Goal: Task Accomplishment & Management: Manage account settings

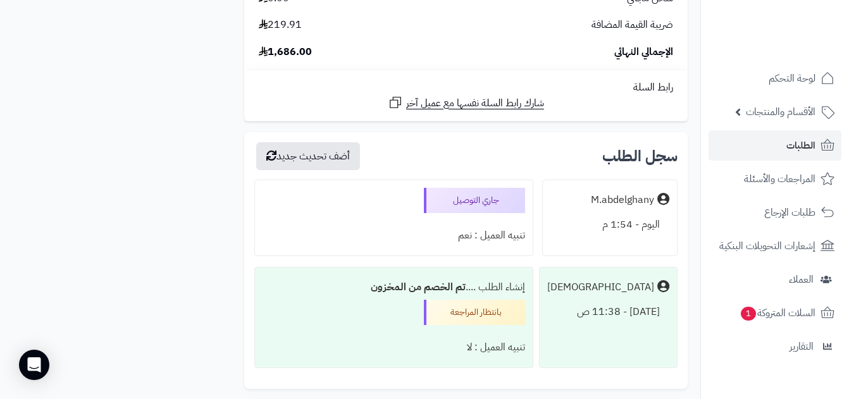
scroll to position [1740, 0]
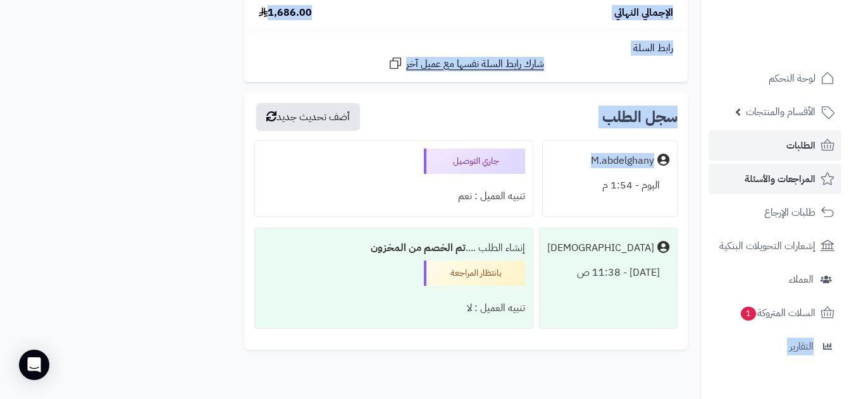
drag, startPoint x: 863, startPoint y: 311, endPoint x: 821, endPoint y: 172, distance: 144.9
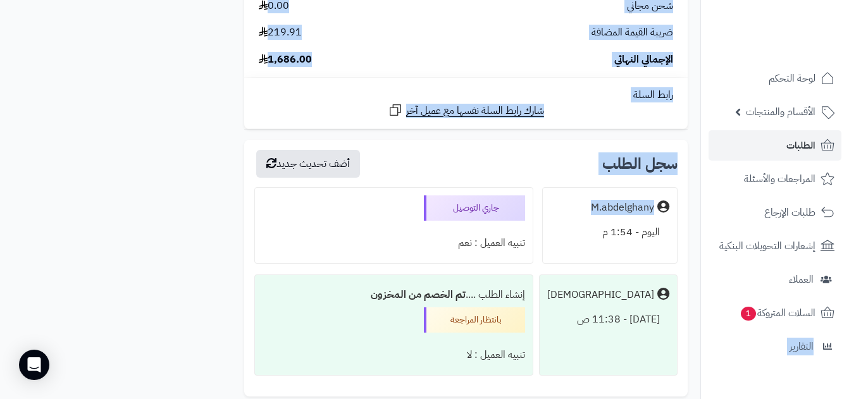
scroll to position [1676, 0]
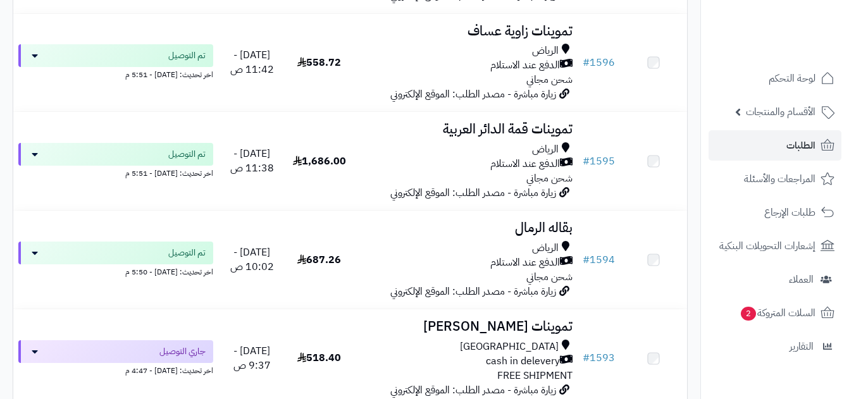
scroll to position [772, 0]
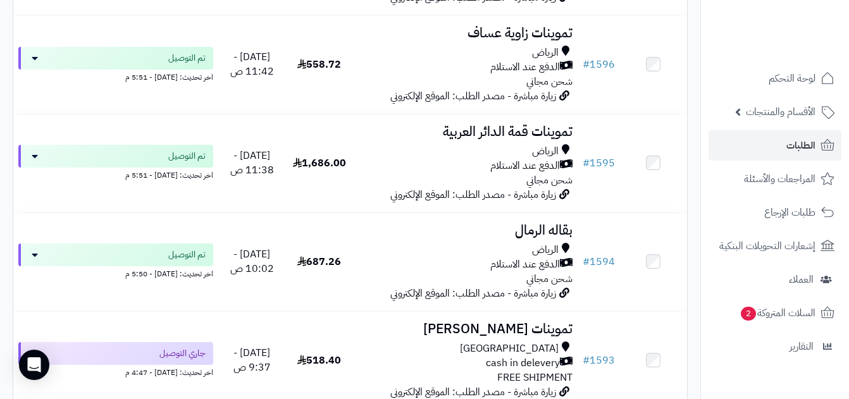
click at [643, 149] on td at bounding box center [654, 164] width 68 height 98
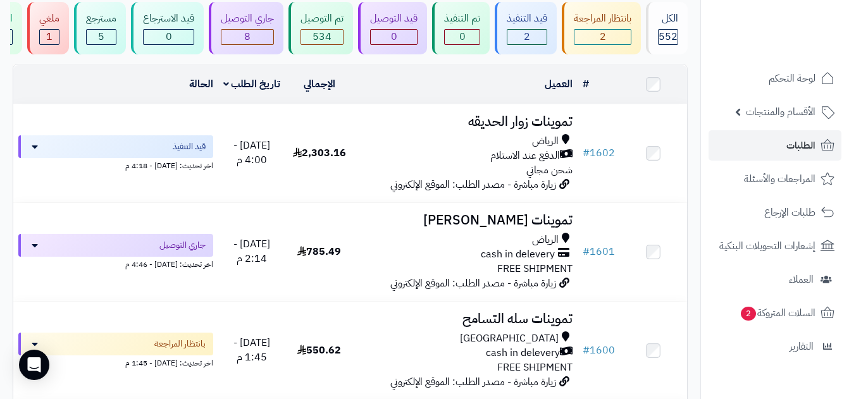
scroll to position [0, 0]
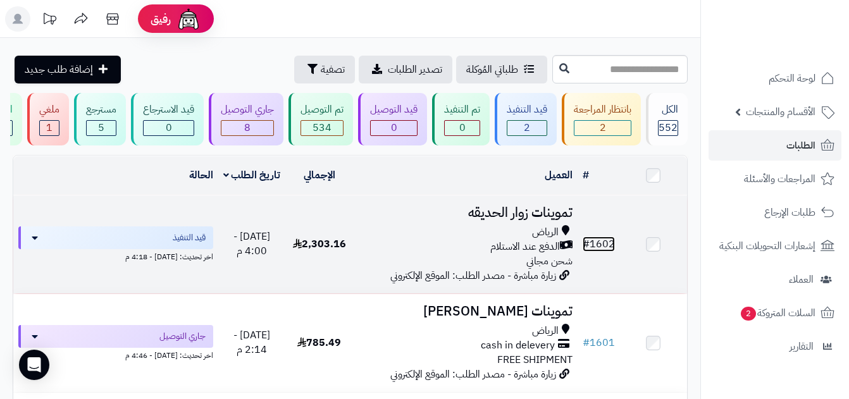
click at [596, 247] on link "# 1602" at bounding box center [599, 244] width 32 height 15
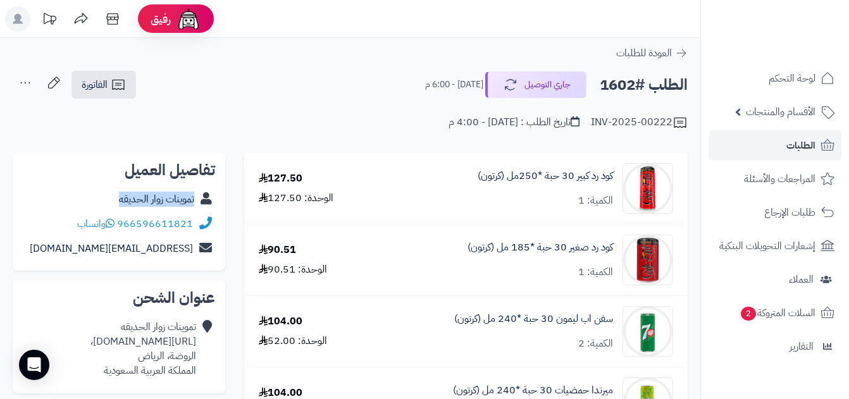
copy div "تموينات زوار الحديقه"
drag, startPoint x: 117, startPoint y: 201, endPoint x: 204, endPoint y: 209, distance: 87.1
click at [203, 209] on div "تموينات زوار الحديقه" at bounding box center [119, 199] width 192 height 25
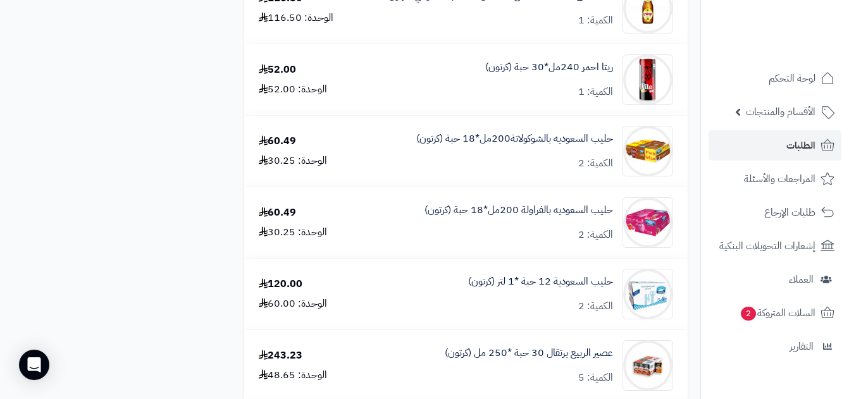
scroll to position [1356, 0]
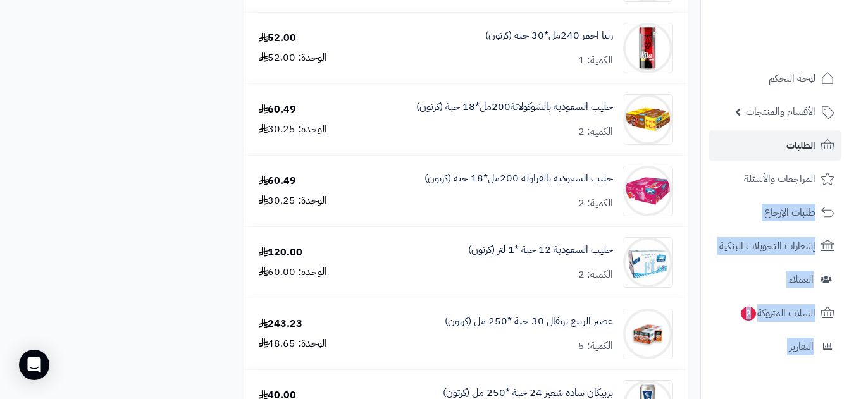
drag, startPoint x: 849, startPoint y: 216, endPoint x: 851, endPoint y: 155, distance: 60.8
click at [387, 127] on div "حليب السعوديه بالشوكولاتة200مل*18 حبة (كرتون) الكمية: 2" at bounding box center [521, 119] width 324 height 51
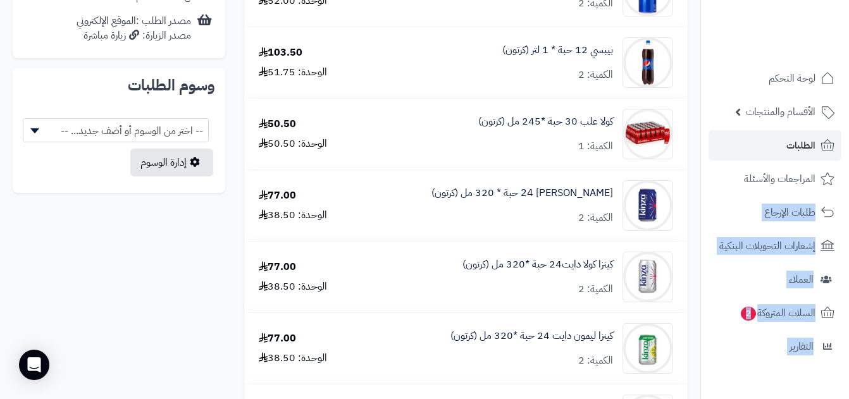
scroll to position [622, 0]
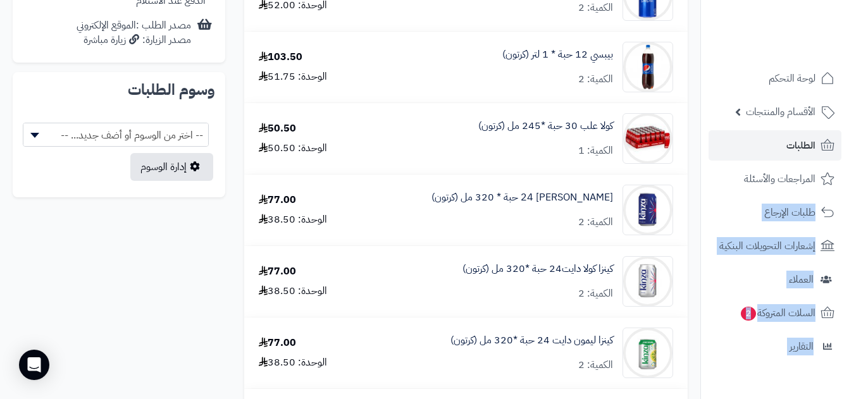
click at [383, 180] on td "كينزا كولا 24 حبة * 320 مل (كرتون) الكمية: 2" at bounding box center [521, 210] width 334 height 71
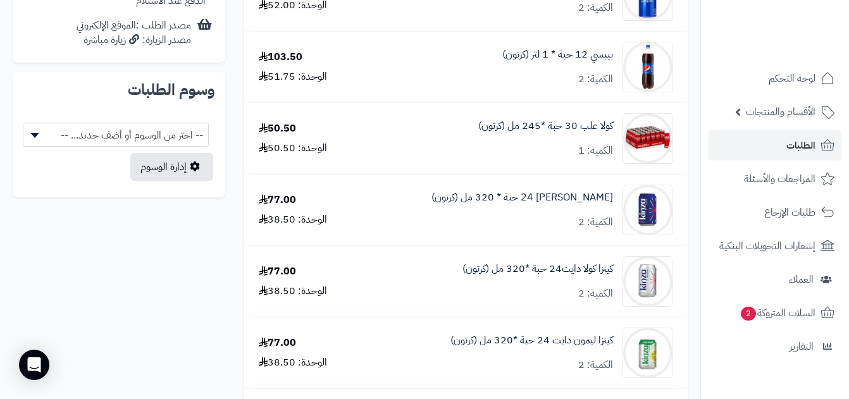
click at [385, 178] on td "كينزا كولا 24 حبة * 320 مل (كرتون) الكمية: 2" at bounding box center [521, 210] width 334 height 71
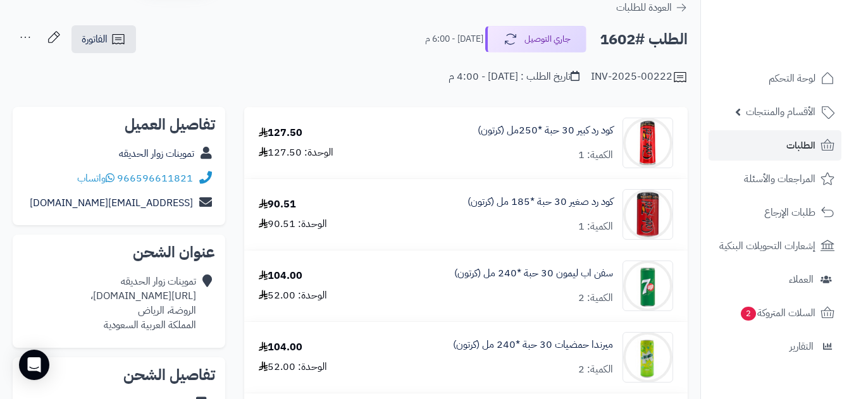
scroll to position [32, 0]
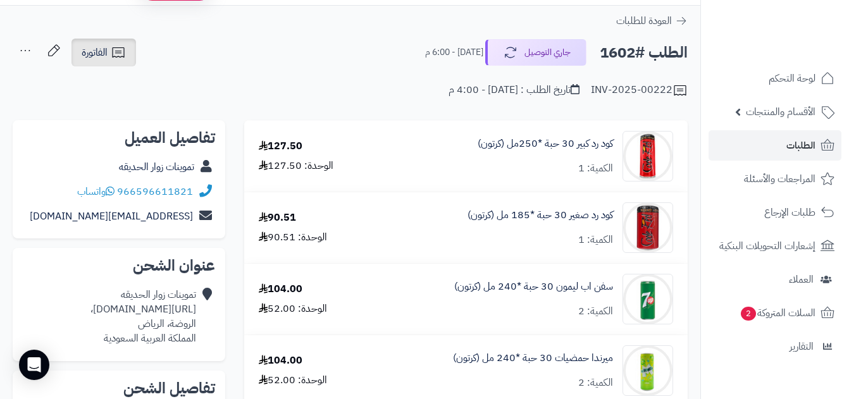
click at [106, 45] on span "الفاتورة" at bounding box center [95, 52] width 26 height 15
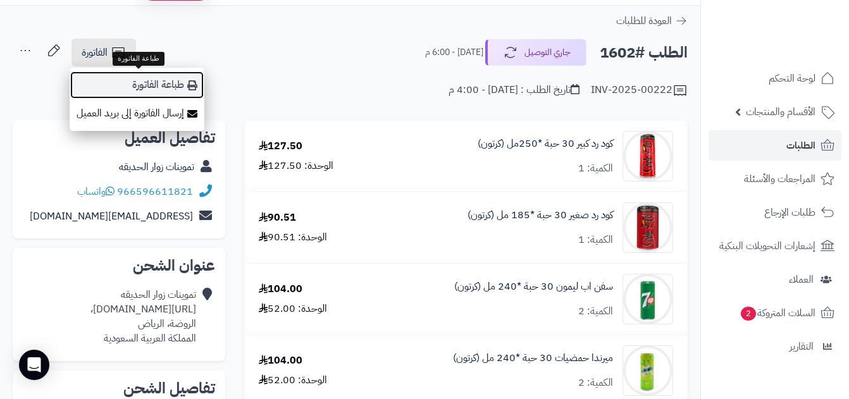
click at [161, 84] on link "طباعة الفاتورة" at bounding box center [137, 85] width 135 height 28
